Goal: Task Accomplishment & Management: Manage account settings

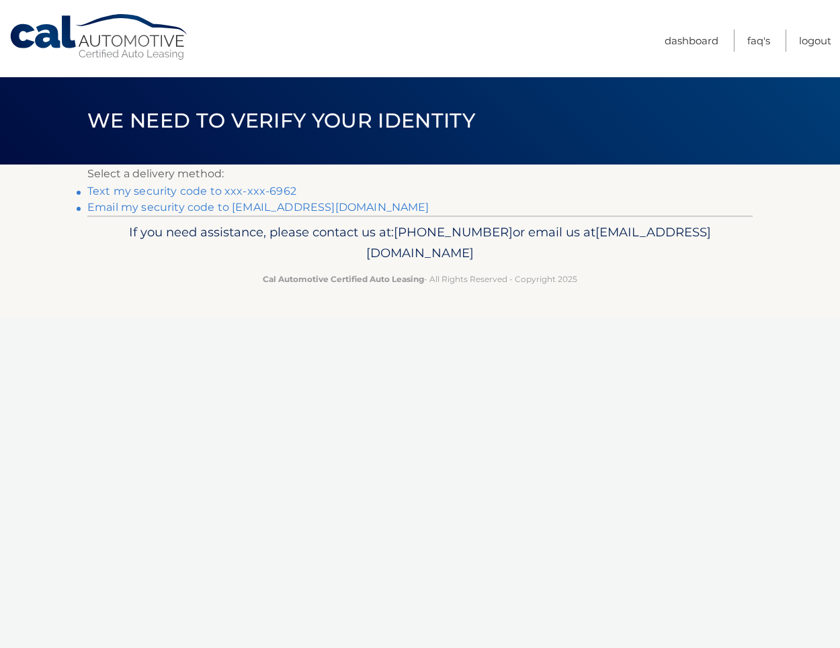
click at [201, 187] on link "Text my security code to xxx-xxx-6962" at bounding box center [191, 191] width 209 height 13
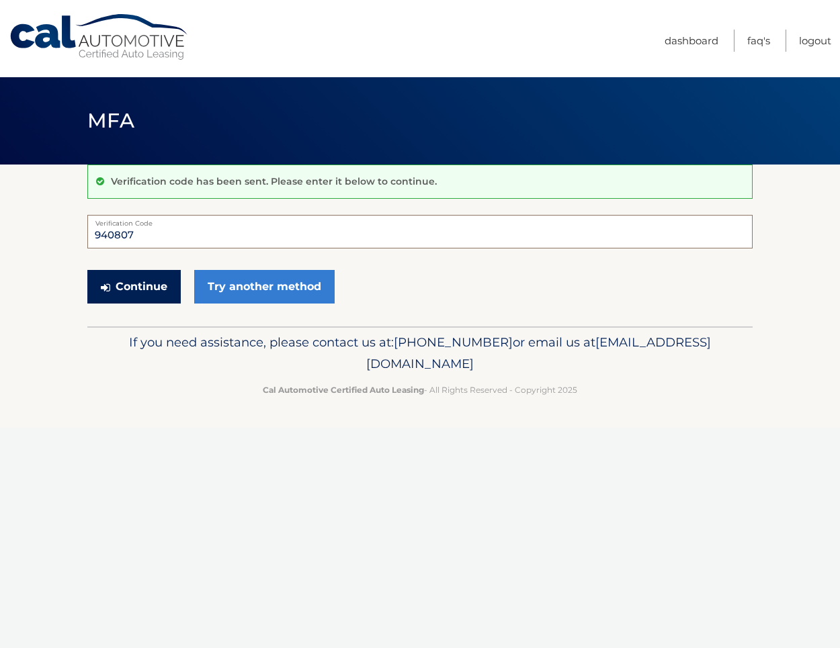
type input "940807"
click at [134, 286] on button "Continue" at bounding box center [133, 287] width 93 height 34
click at [156, 290] on button "Continue" at bounding box center [133, 287] width 93 height 34
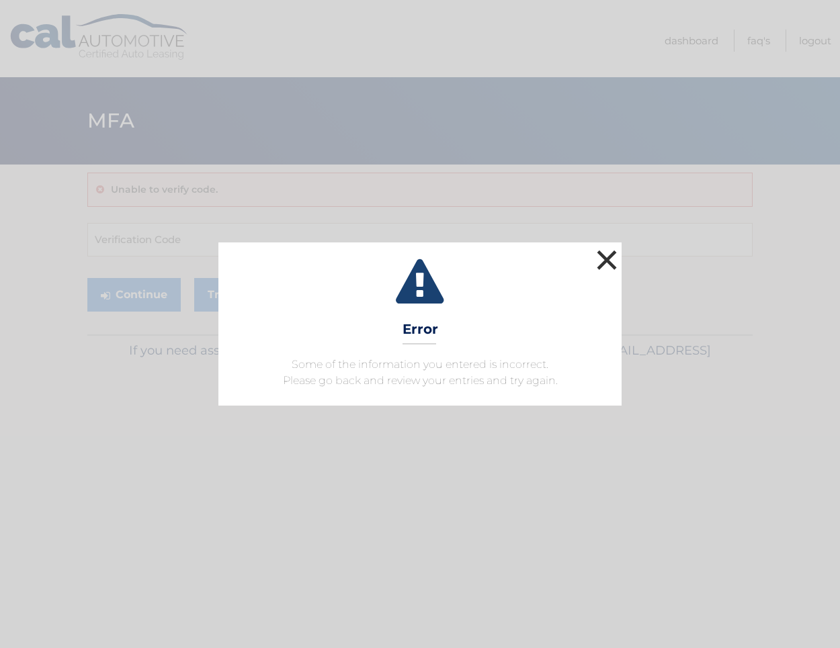
click at [609, 258] on button "×" at bounding box center [606, 259] width 27 height 27
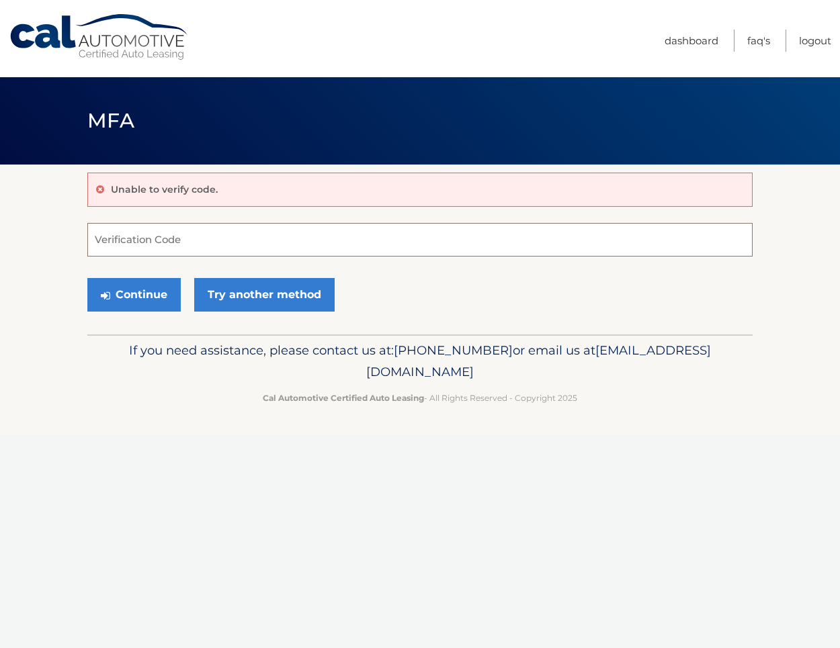
click at [273, 246] on input "Verification Code" at bounding box center [419, 240] width 665 height 34
click at [237, 306] on link "Try another method" at bounding box center [264, 295] width 140 height 34
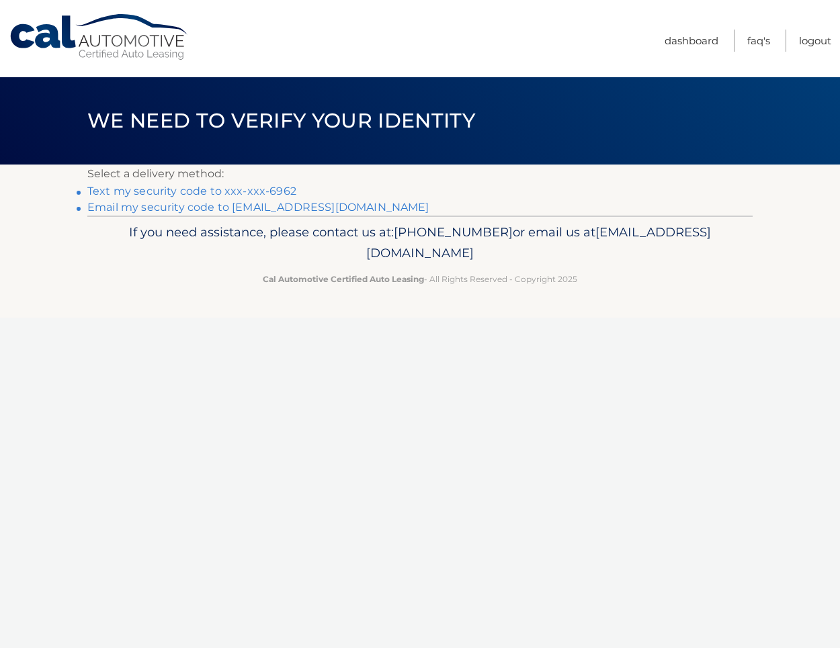
click at [241, 189] on link "Text my security code to xxx-xxx-6962" at bounding box center [191, 191] width 209 height 13
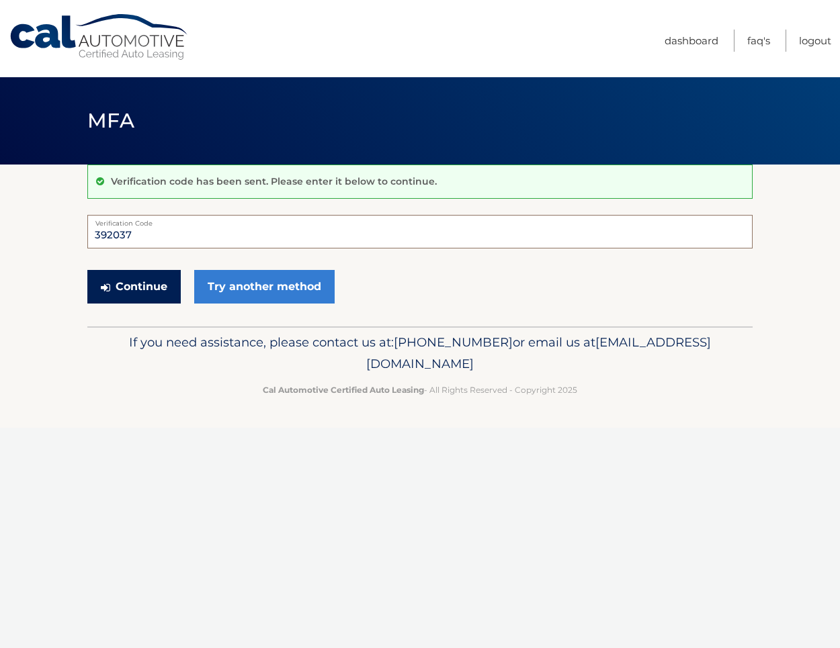
type input "392037"
click at [134, 286] on button "Continue" at bounding box center [133, 287] width 93 height 34
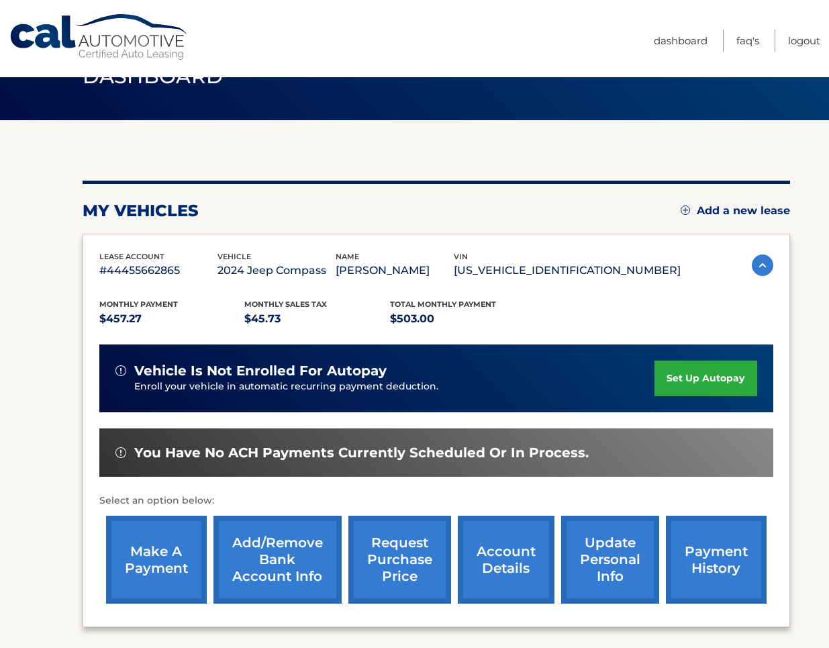
scroll to position [141, 0]
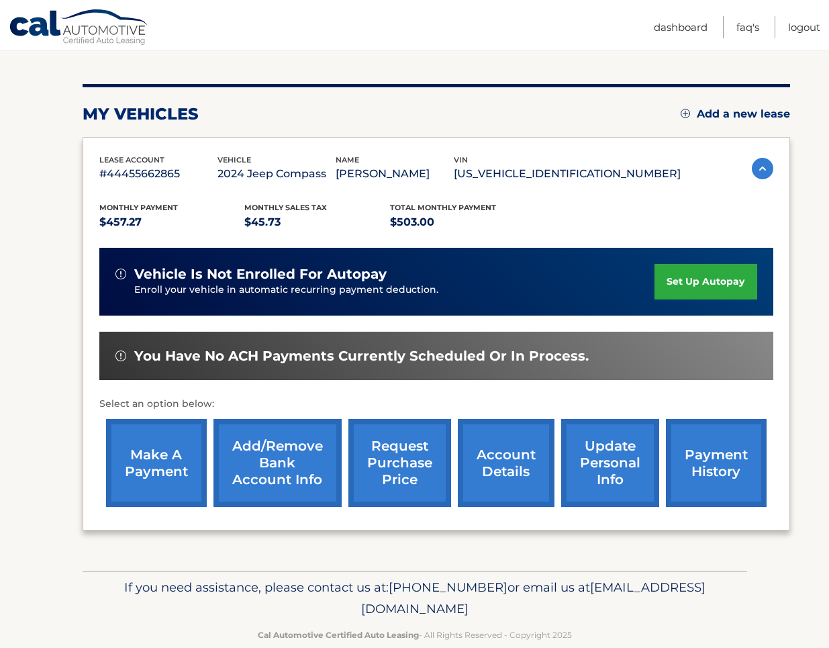
click at [160, 453] on link "make a payment" at bounding box center [156, 463] width 101 height 88
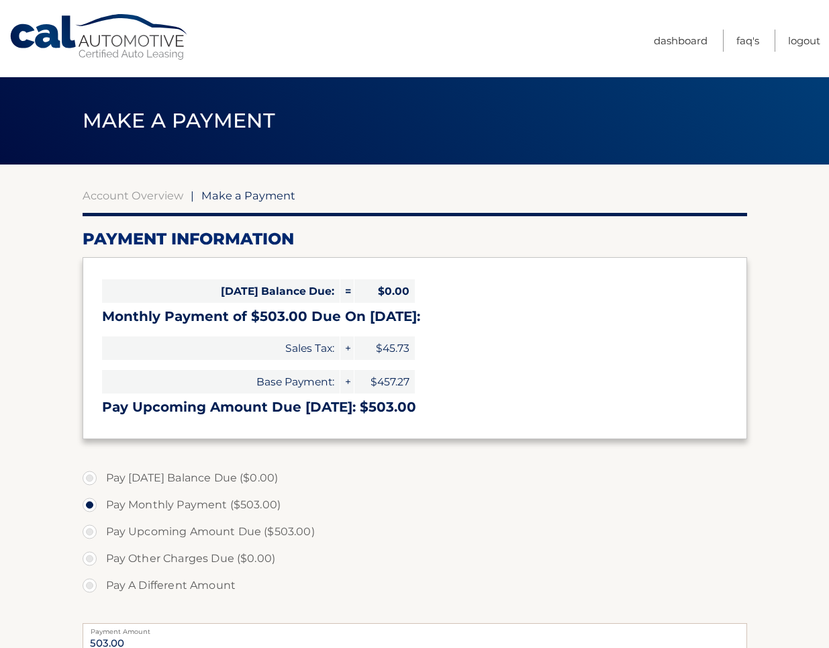
select select "MzRmYTc4NDAtMjhjMS00NDI1LWE2Y2QtYjUwM2YwOWEzODYz"
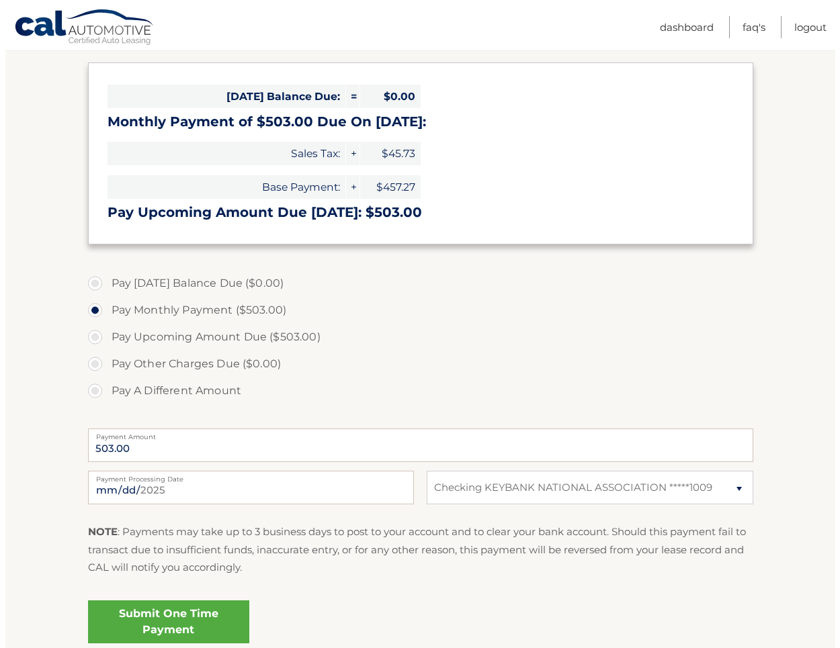
scroll to position [224, 0]
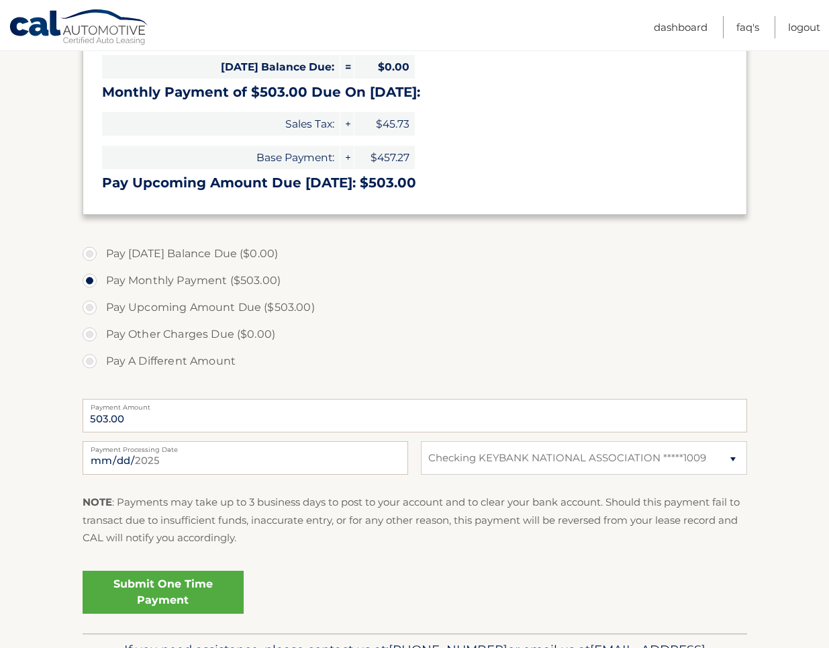
click at [185, 586] on link "Submit One Time Payment" at bounding box center [163, 592] width 161 height 43
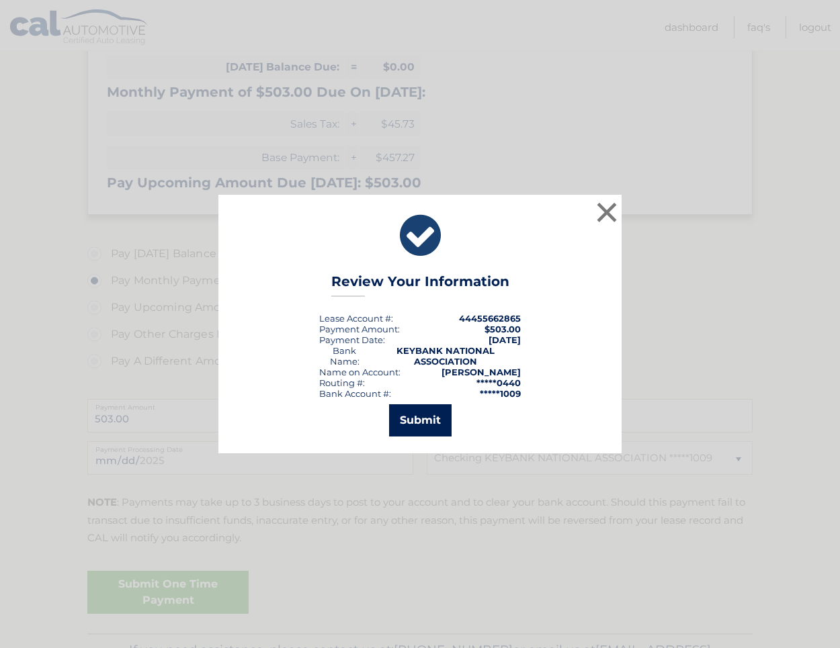
click at [421, 423] on button "Submit" at bounding box center [420, 420] width 62 height 32
